Goal: Task Accomplishment & Management: Manage account settings

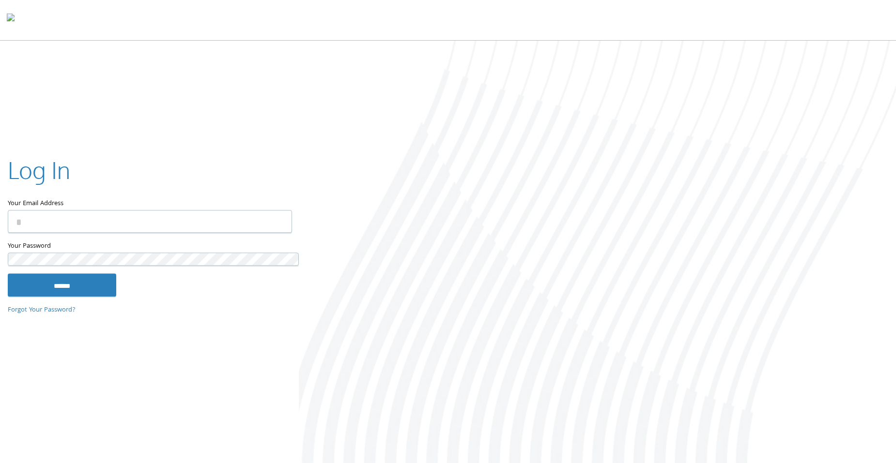
type input "**********"
click at [62, 274] on input "******" at bounding box center [62, 285] width 108 height 23
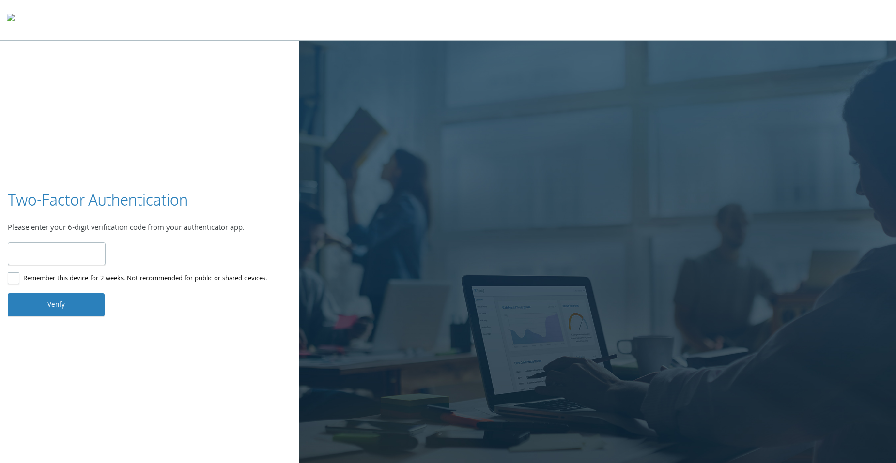
type input "******"
click at [73, 293] on button "Verify" at bounding box center [56, 304] width 97 height 23
